Goal: Information Seeking & Learning: Learn about a topic

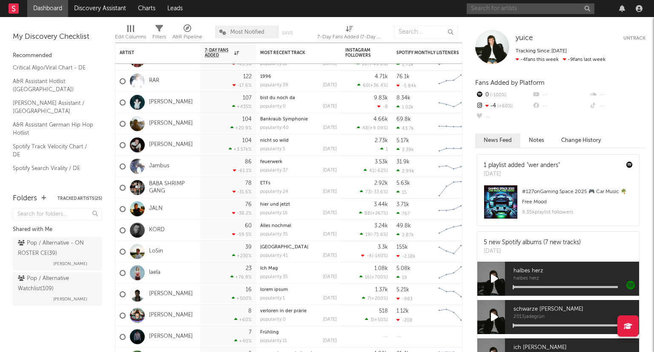
click at [493, 7] on input "text" at bounding box center [531, 8] width 128 height 11
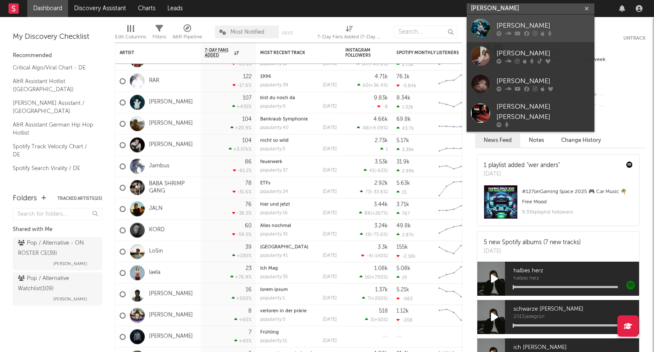
type input "[PERSON_NAME]"
click at [555, 32] on div at bounding box center [543, 33] width 94 height 5
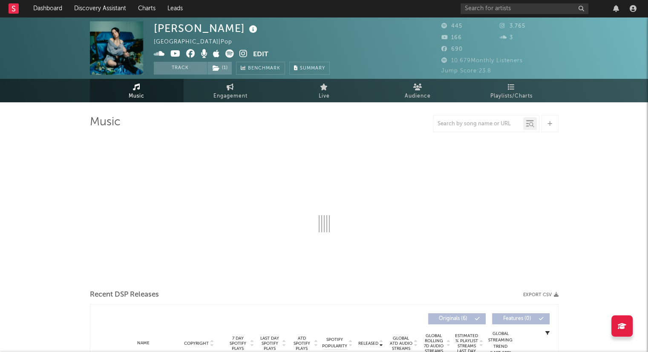
select select "6m"
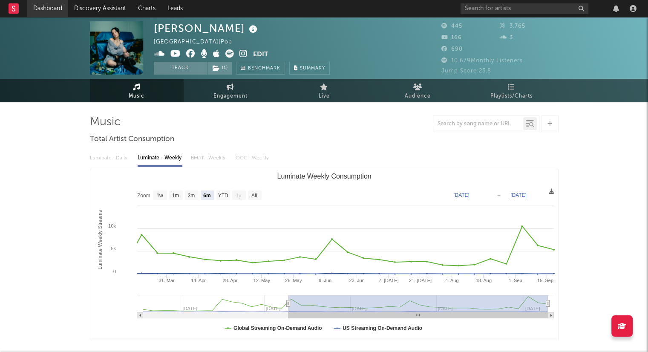
click at [46, 8] on link "Dashboard" at bounding box center [47, 8] width 41 height 17
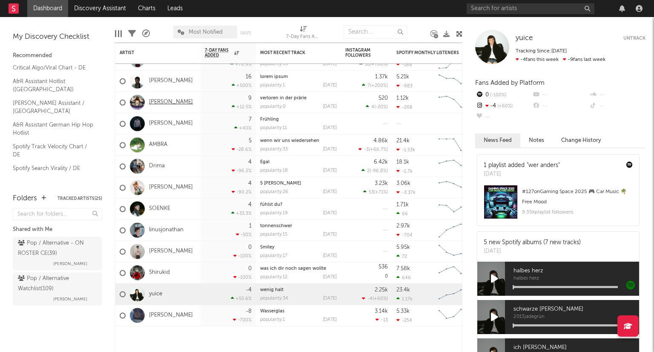
click at [173, 105] on link "[PERSON_NAME]" at bounding box center [171, 102] width 44 height 7
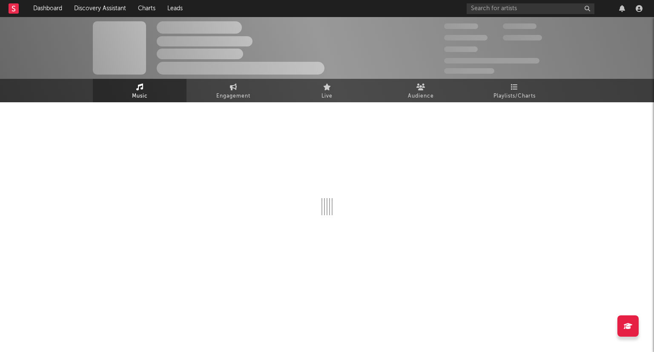
select select "1w"
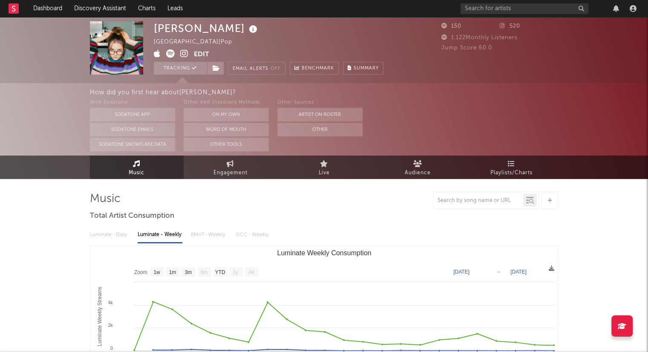
click at [172, 54] on icon at bounding box center [170, 53] width 9 height 9
